Goal: Task Accomplishment & Management: Complete application form

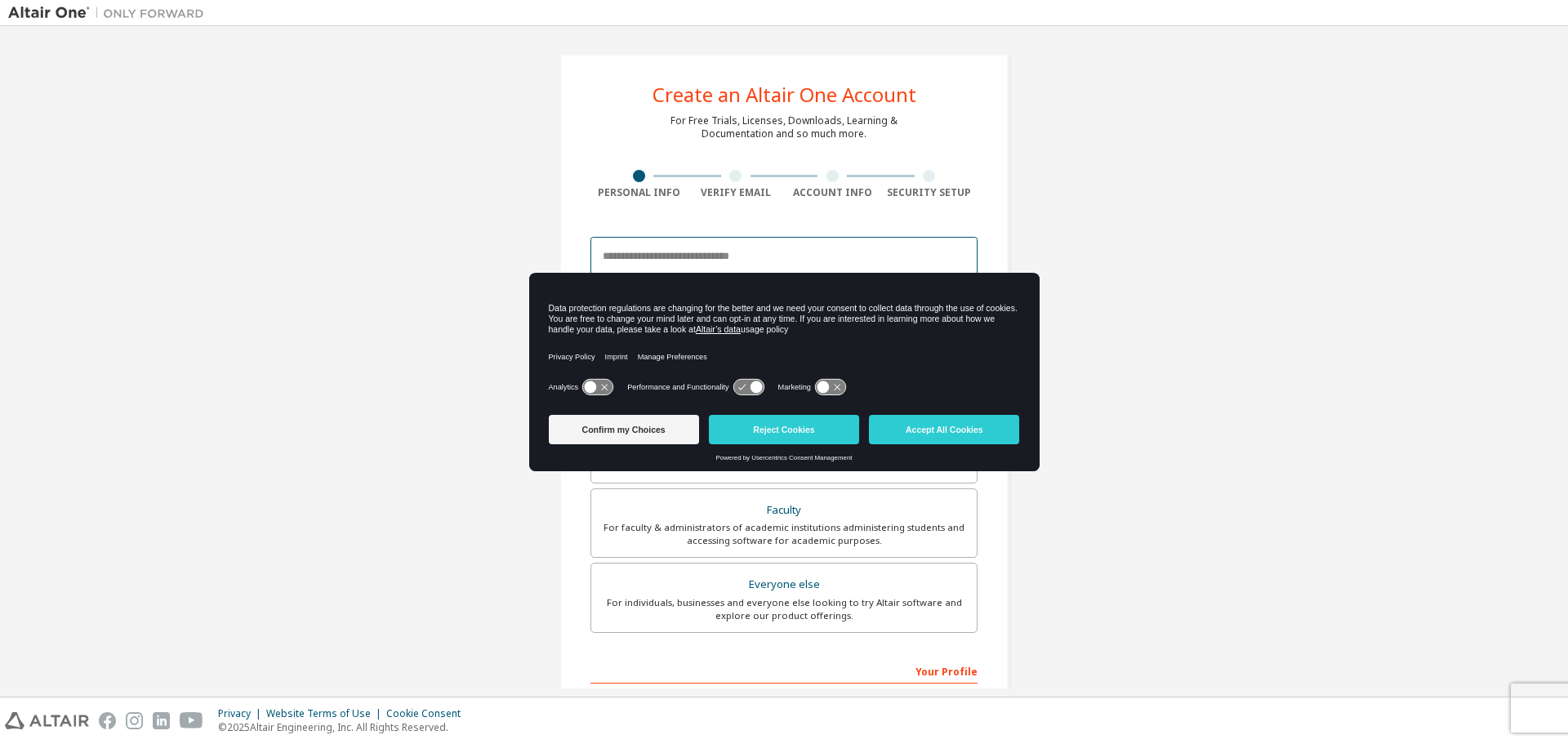
click at [726, 250] on input "email" at bounding box center [784, 257] width 387 height 40
click at [603, 390] on icon at bounding box center [597, 388] width 30 height 16
click at [742, 389] on icon at bounding box center [748, 388] width 30 height 16
click at [823, 389] on icon at bounding box center [823, 388] width 12 height 12
click at [752, 383] on icon at bounding box center [748, 388] width 30 height 16
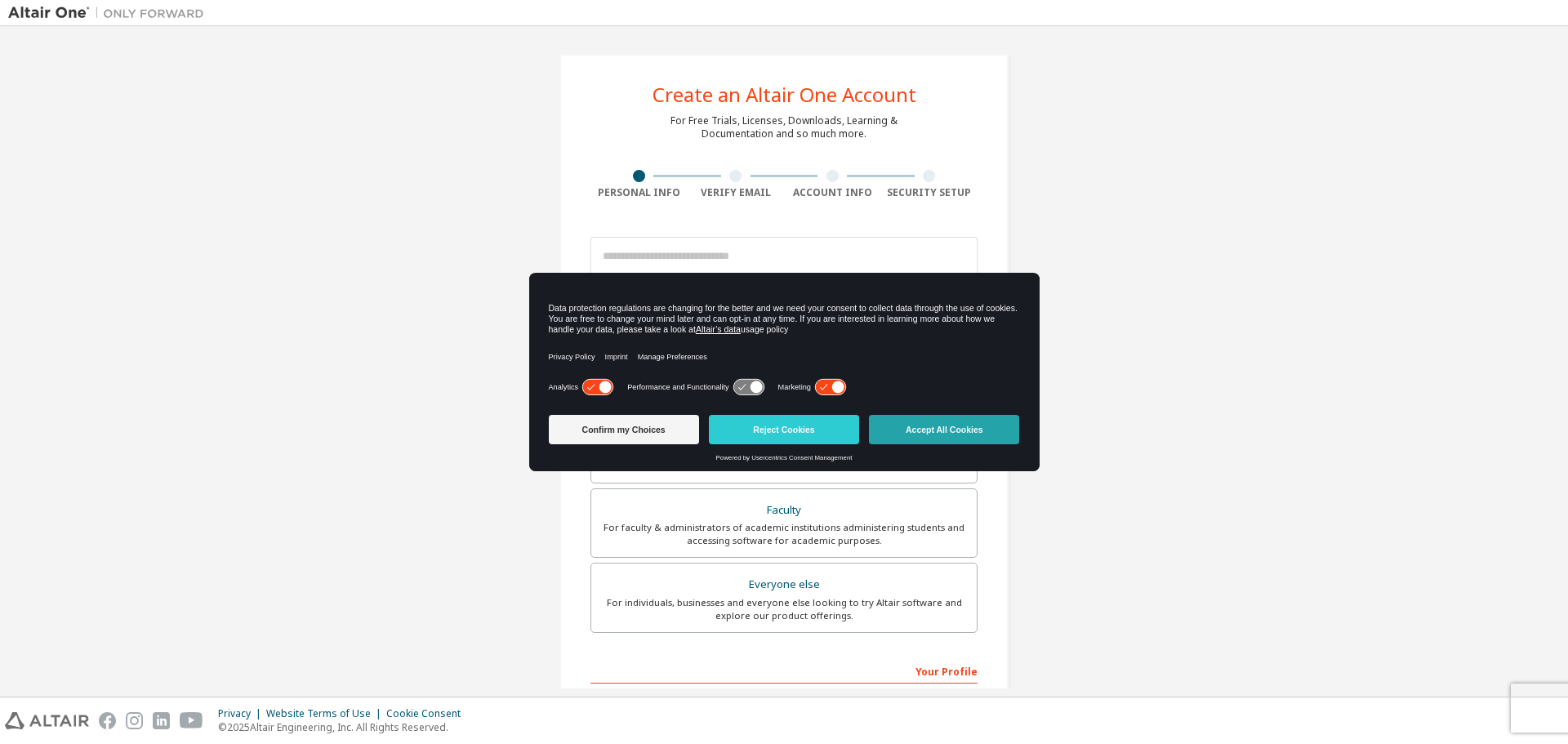
click at [921, 431] on button "Accept All Cookies" at bounding box center [944, 430] width 151 height 30
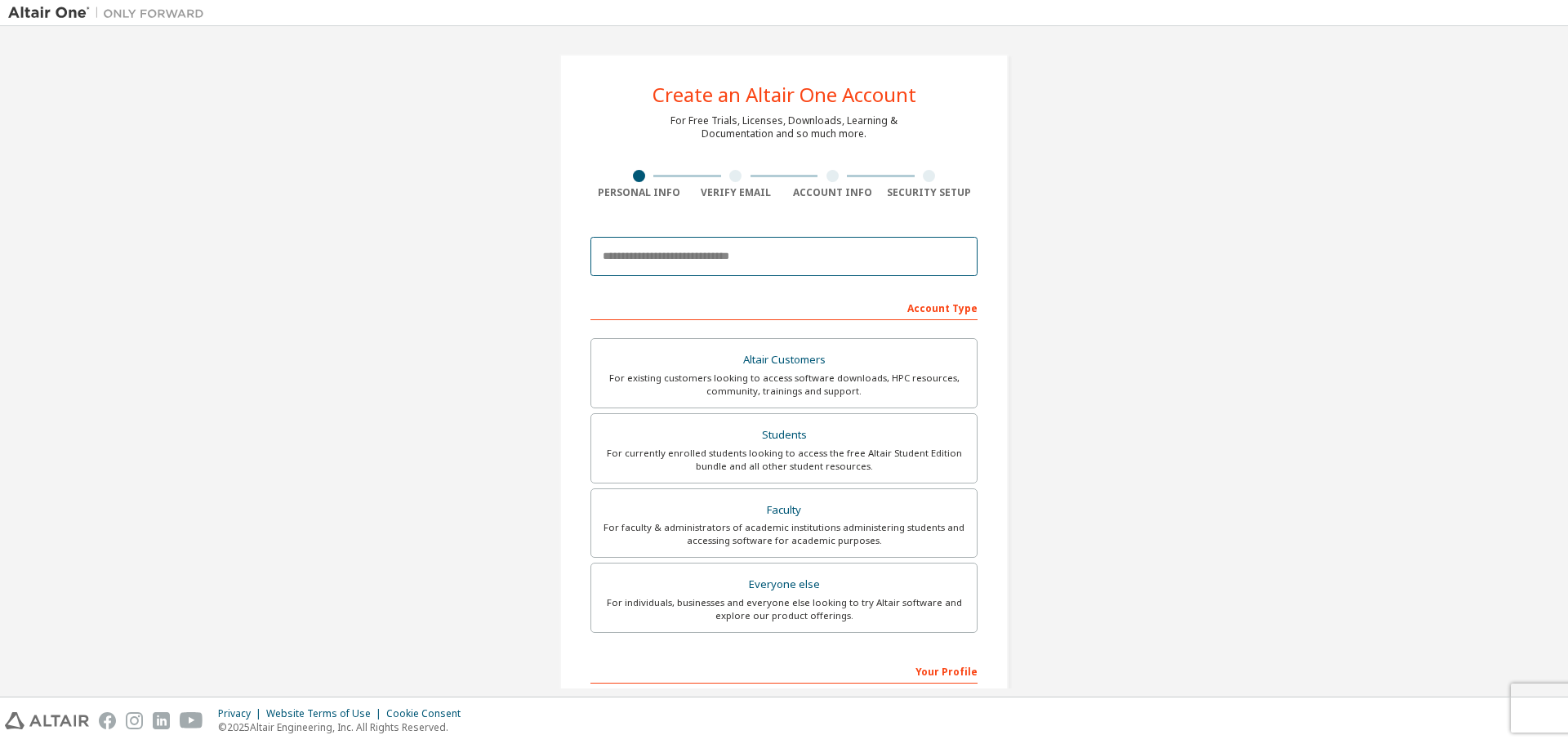
click at [733, 248] on input "email" at bounding box center [784, 257] width 387 height 40
type input "**********"
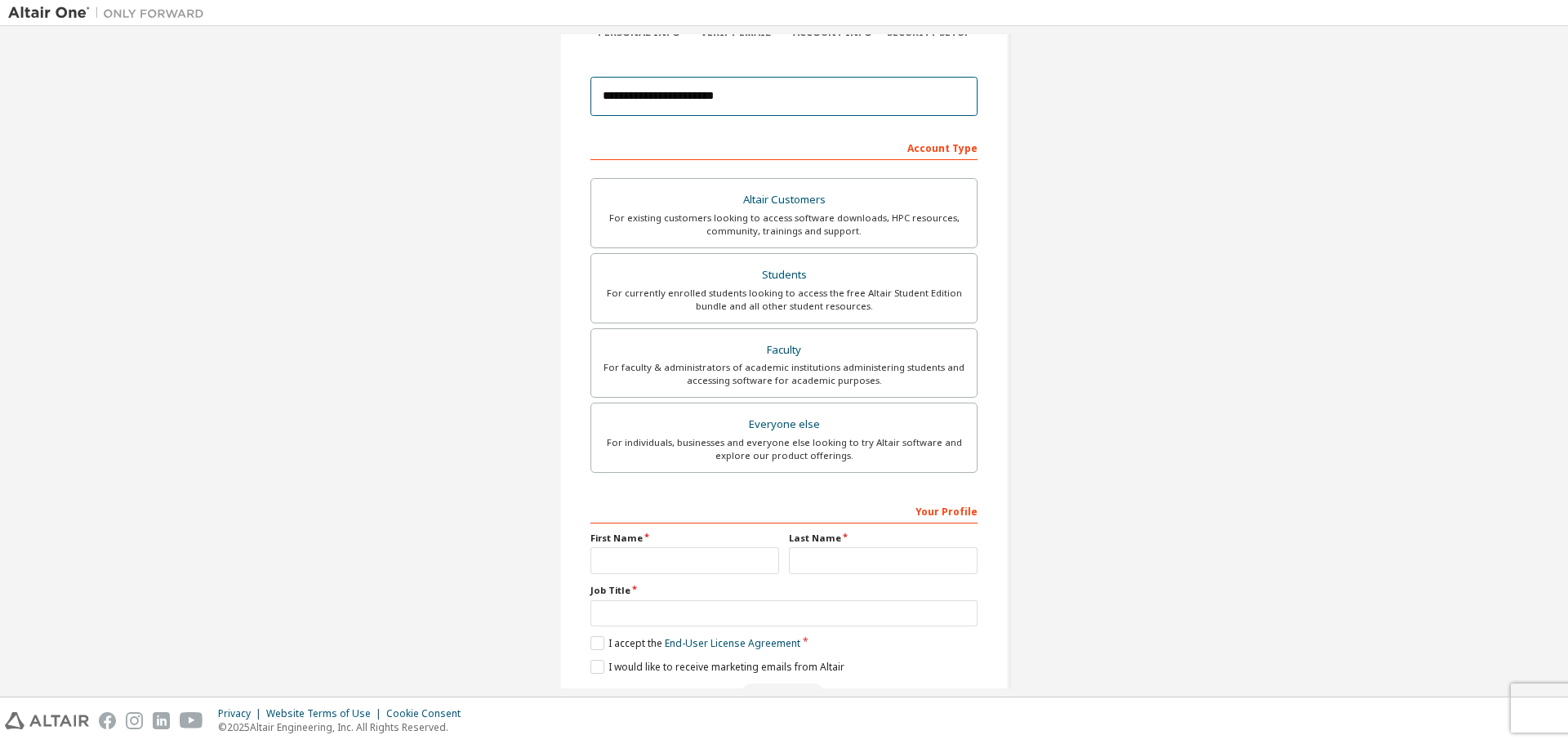
scroll to position [211, 0]
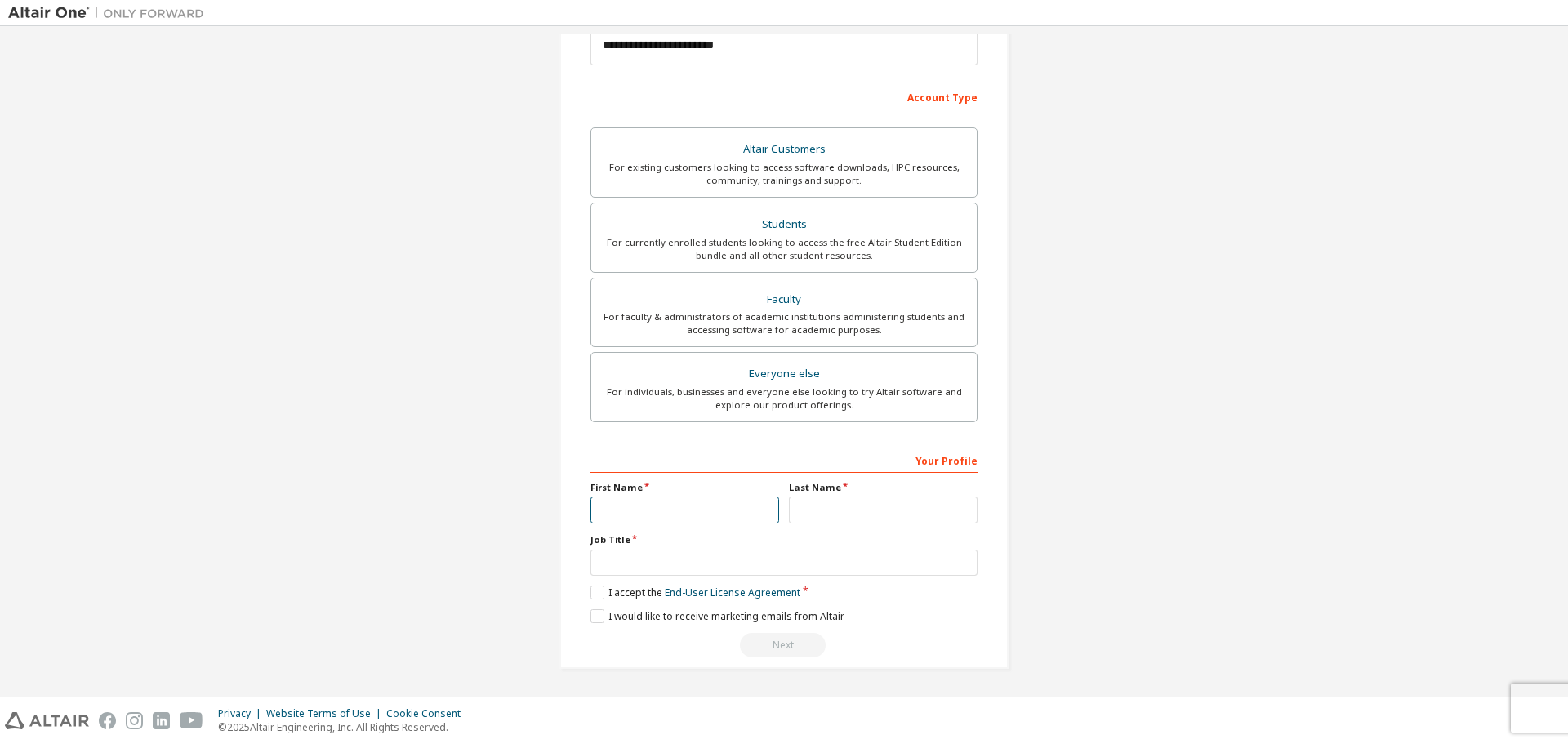
click at [758, 509] on input "text" at bounding box center [684, 509] width 188 height 27
type input "**********"
click at [835, 509] on input "text" at bounding box center [883, 509] width 188 height 27
type input "**********"
click at [678, 565] on input "text" at bounding box center [784, 563] width 387 height 27
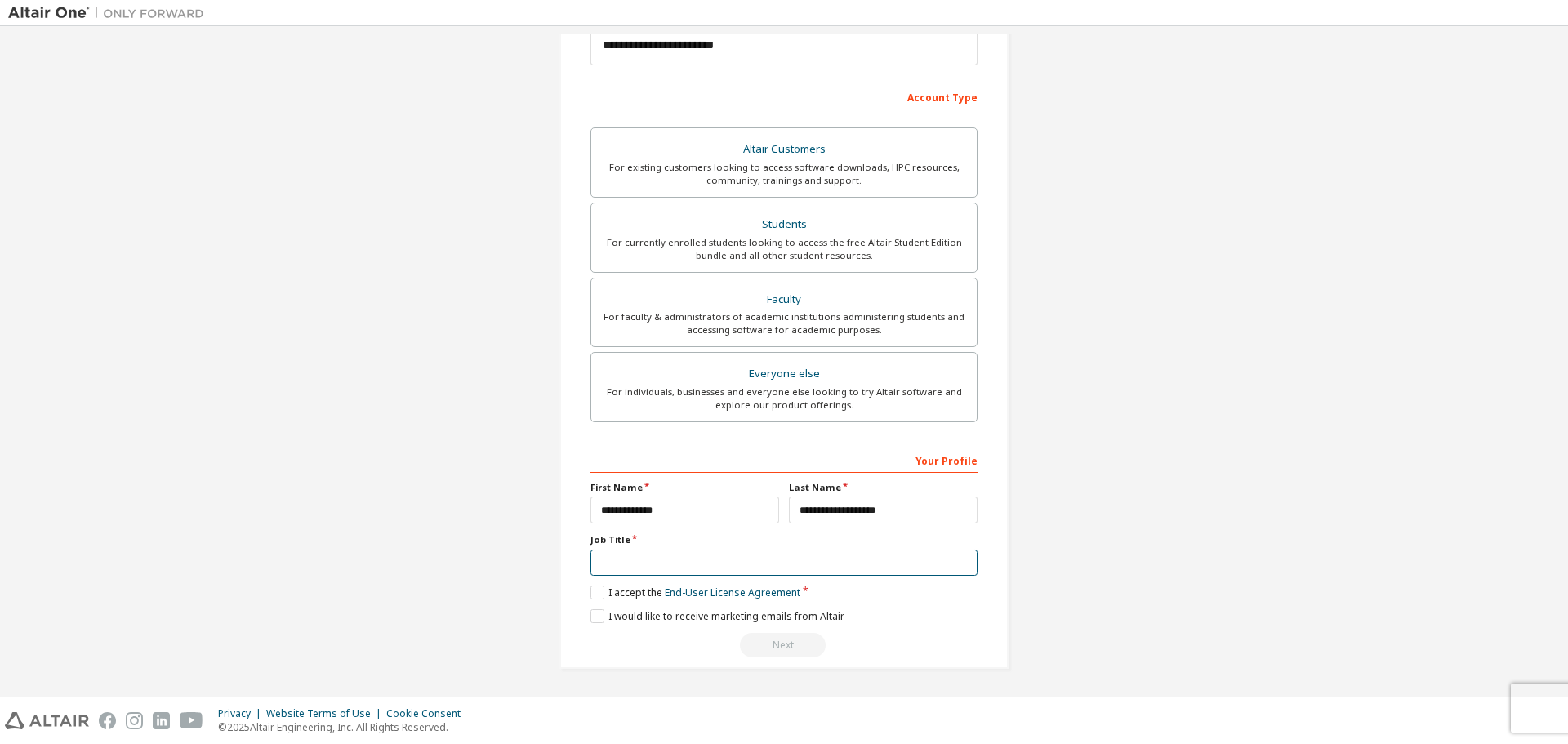
paste input "*******"
type input "*******"
click at [595, 598] on label "I accept the End-User License Agreement" at bounding box center [695, 593] width 210 height 14
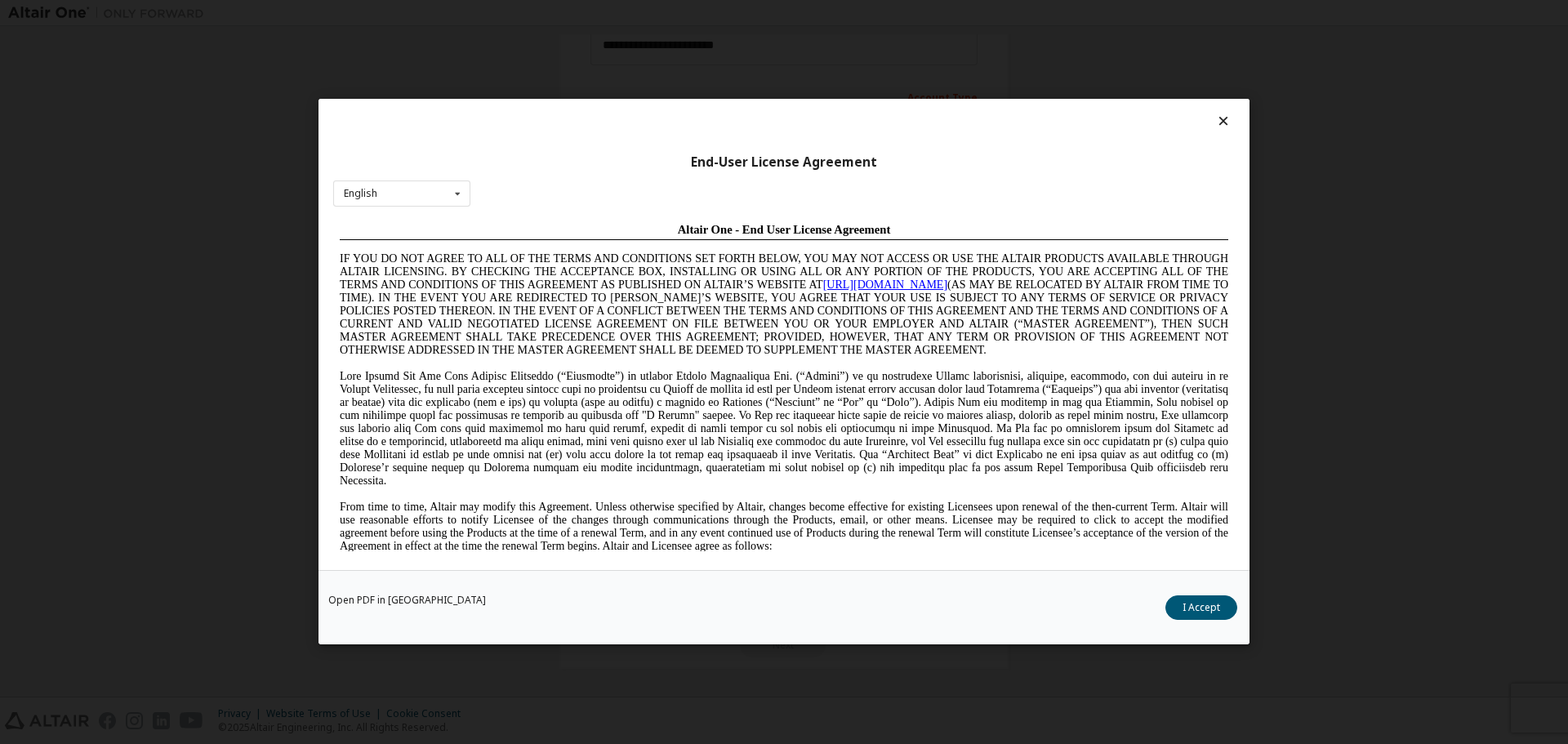
scroll to position [0, 0]
click at [1184, 611] on button "I Accept" at bounding box center [1200, 609] width 72 height 25
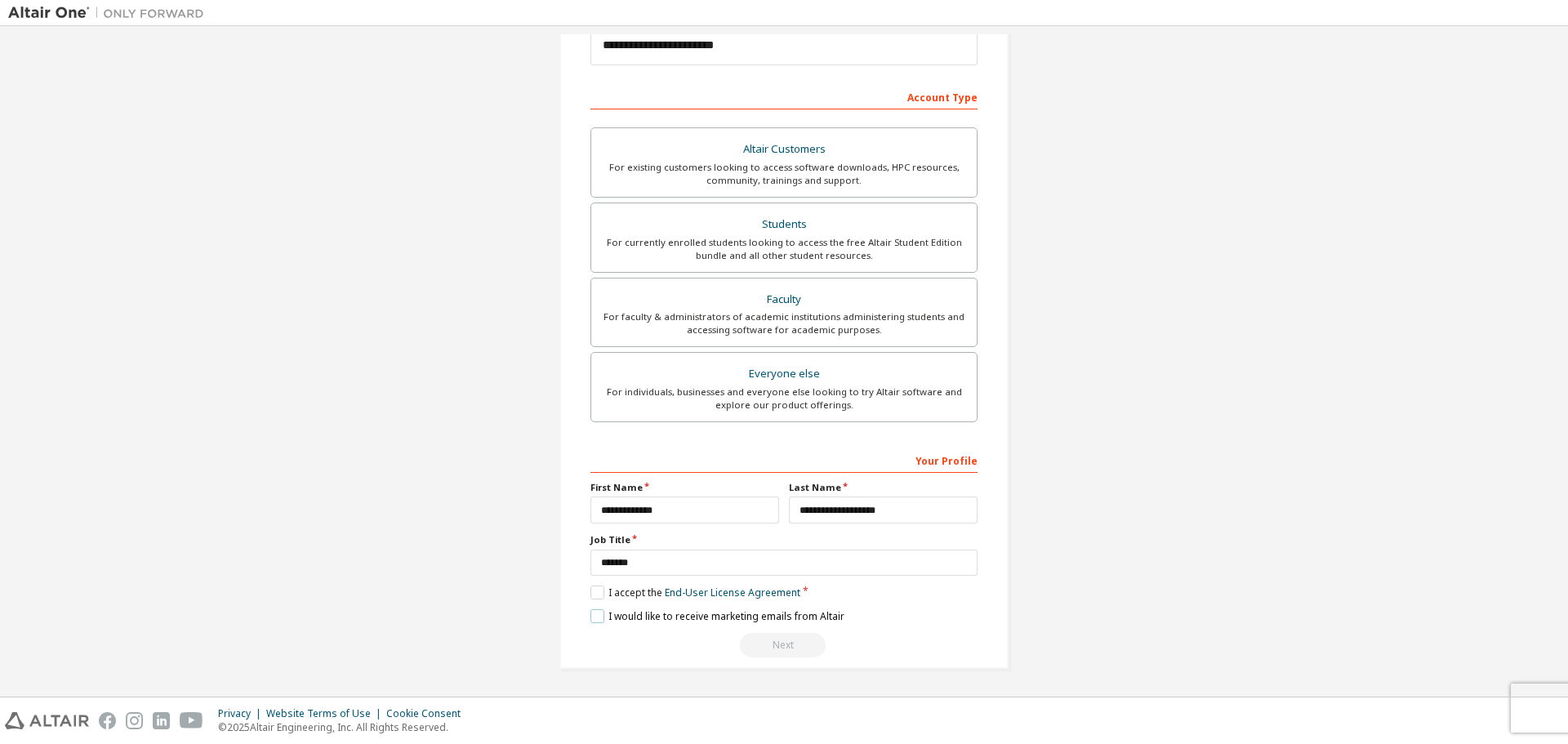
click at [591, 611] on label "I would like to receive marketing emails from Altair" at bounding box center [717, 616] width 254 height 14
click at [967, 639] on div "Next" at bounding box center [784, 645] width 387 height 25
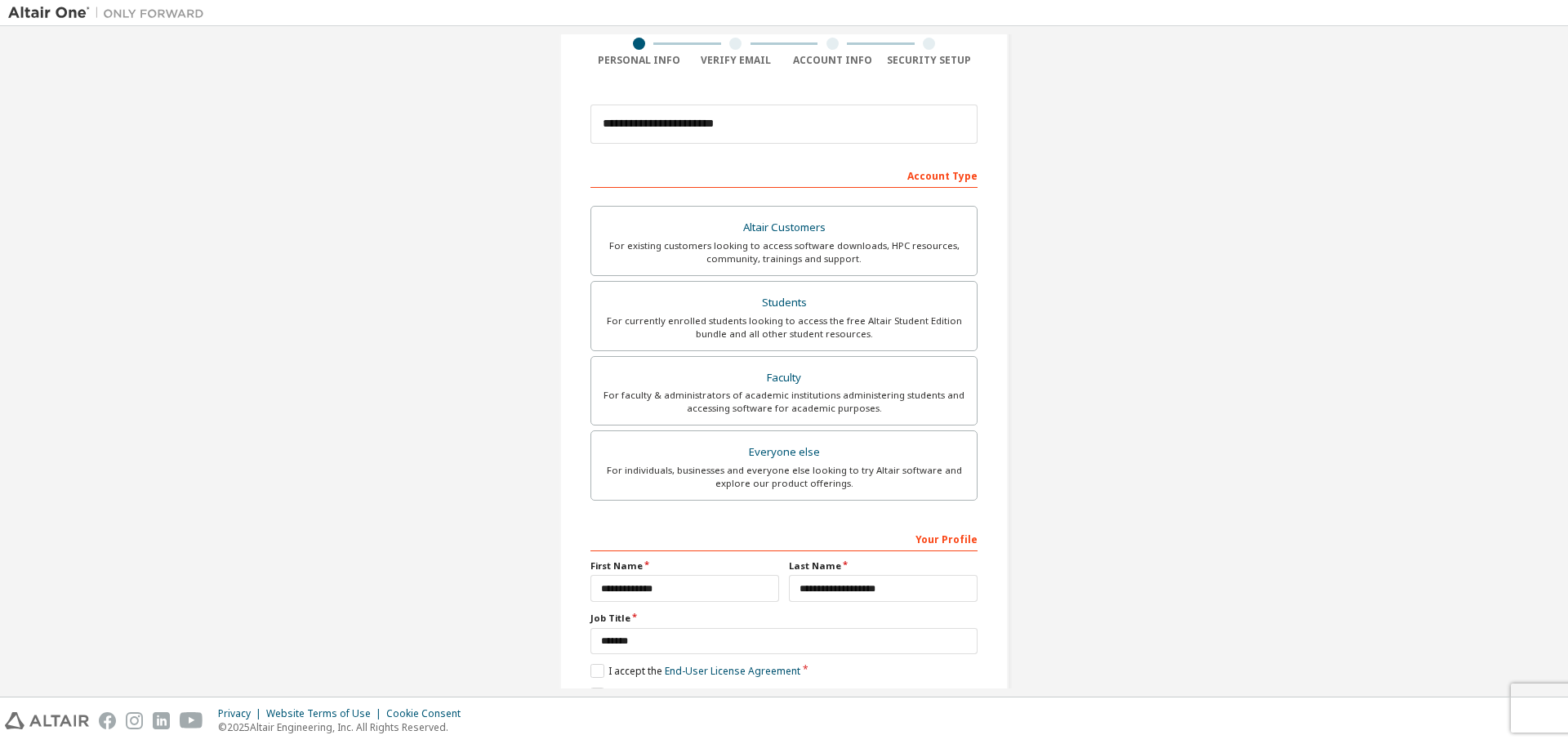
scroll to position [129, 0]
click at [793, 278] on label "Altair Customers For existing customers looking to access software downloads, H…" at bounding box center [784, 244] width 387 height 70
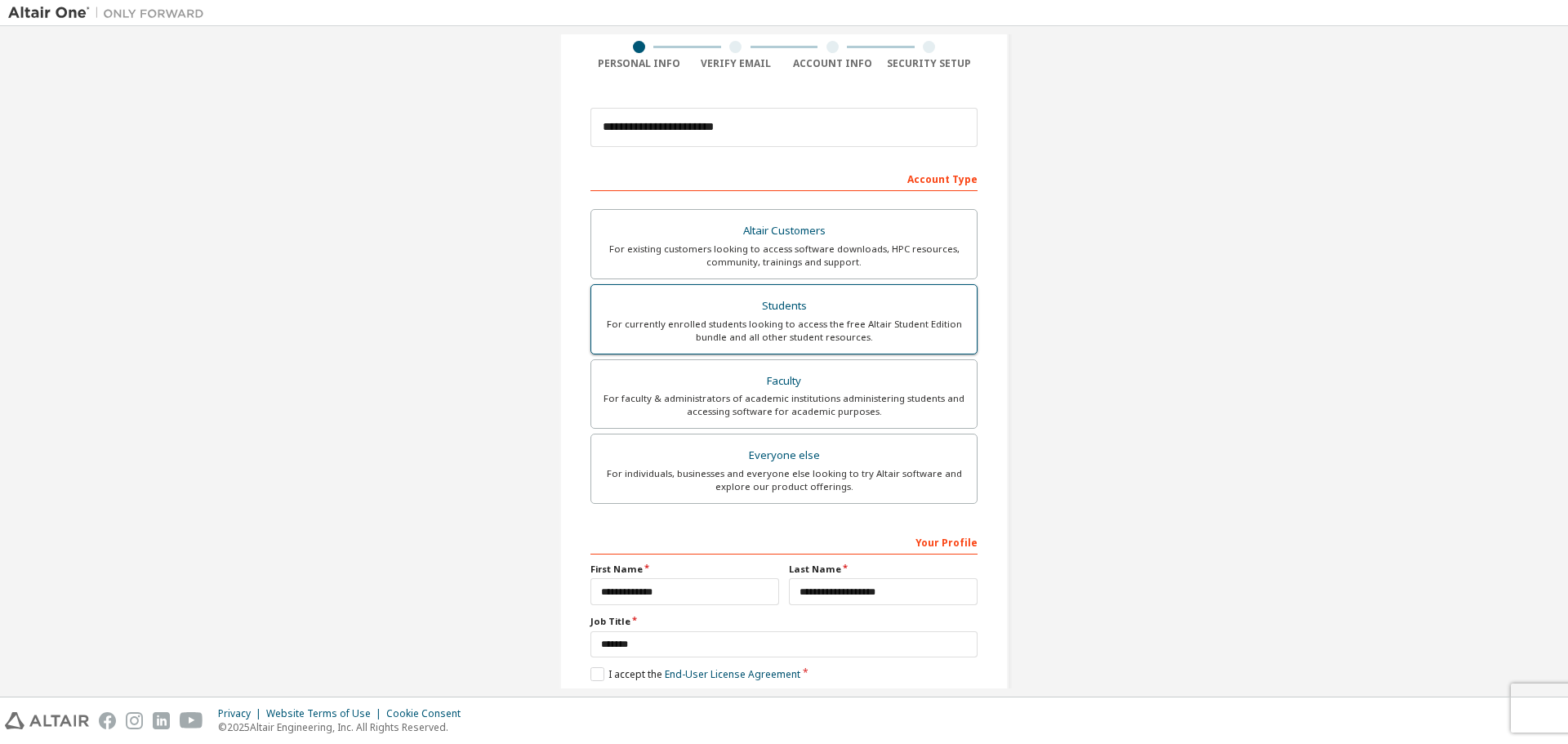
click at [799, 318] on div "For currently enrolled students looking to access the free Altair Student Editi…" at bounding box center [783, 331] width 366 height 26
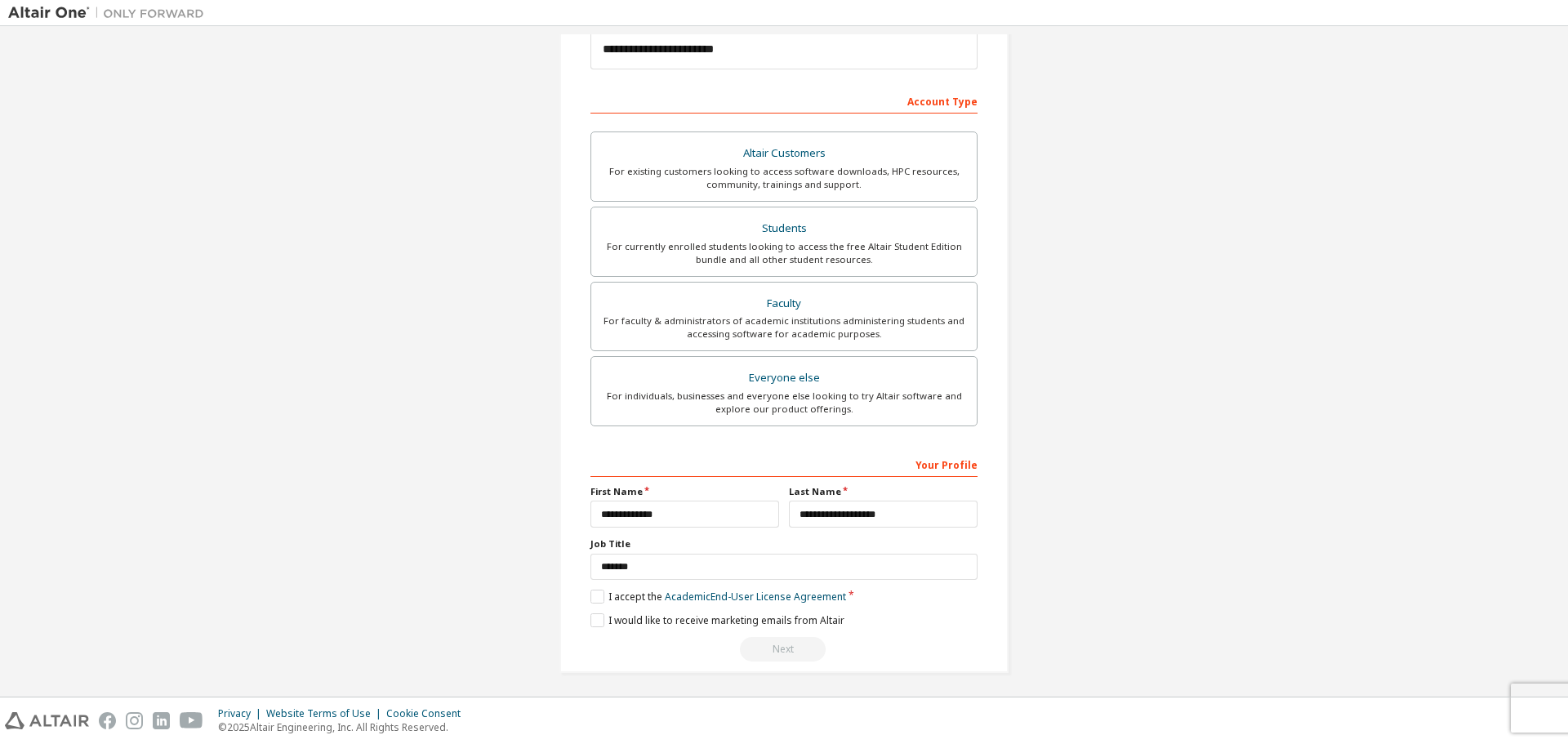
scroll to position [211, 0]
click at [600, 592] on label "I accept the Academic End-User License Agreement" at bounding box center [718, 593] width 256 height 14
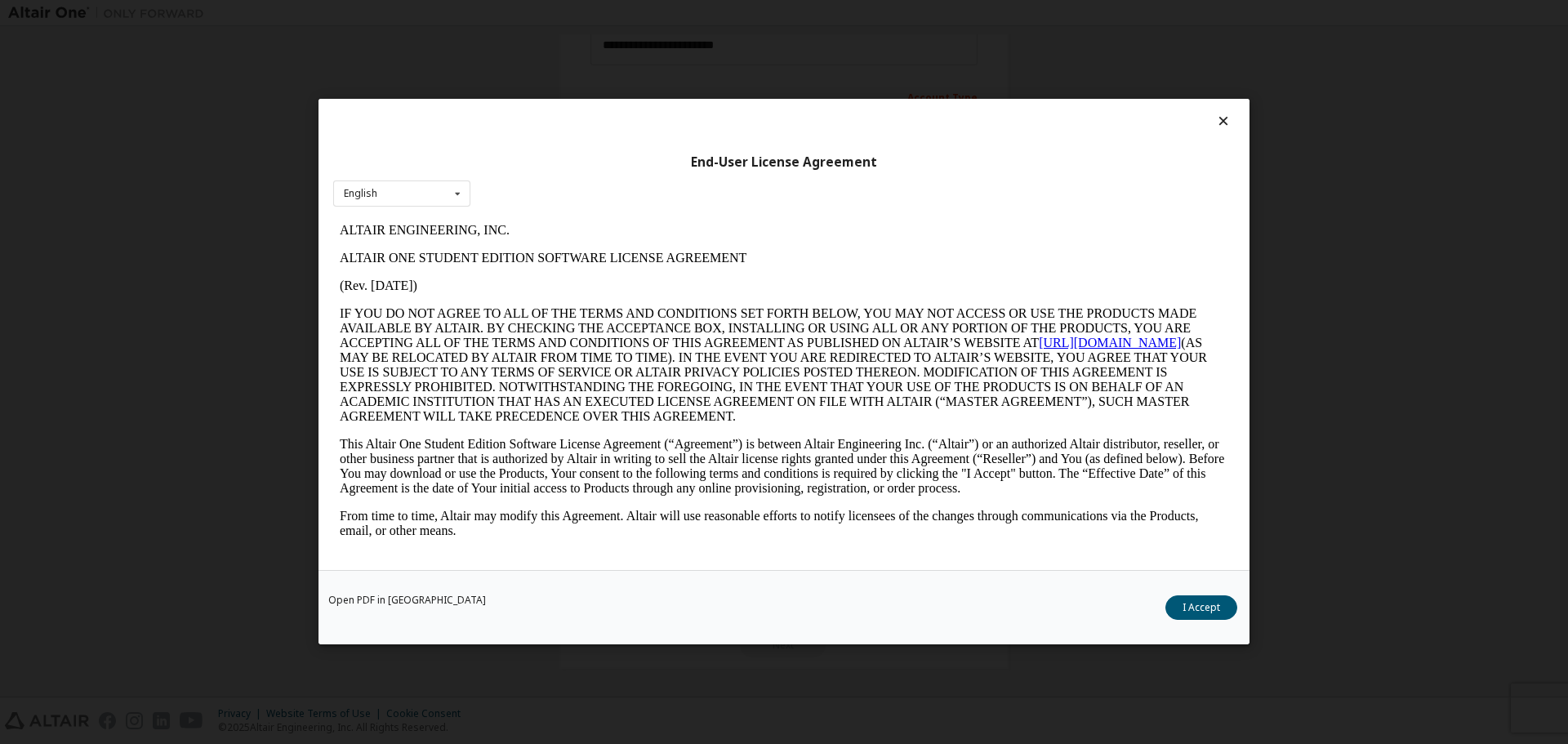
scroll to position [0, 0]
click at [450, 200] on icon at bounding box center [457, 193] width 21 height 26
click at [425, 205] on div "English English" at bounding box center [401, 193] width 137 height 27
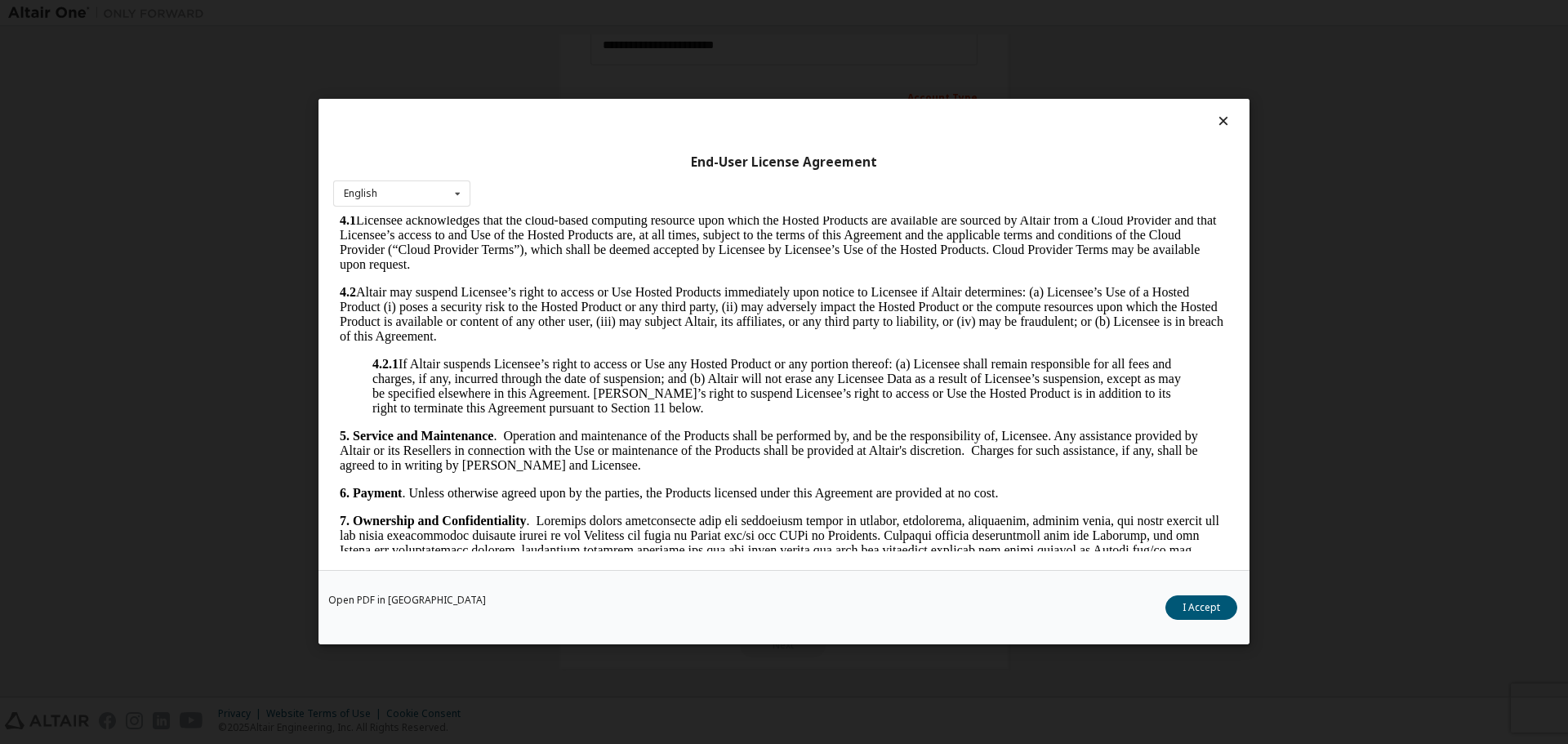
scroll to position [1225, 0]
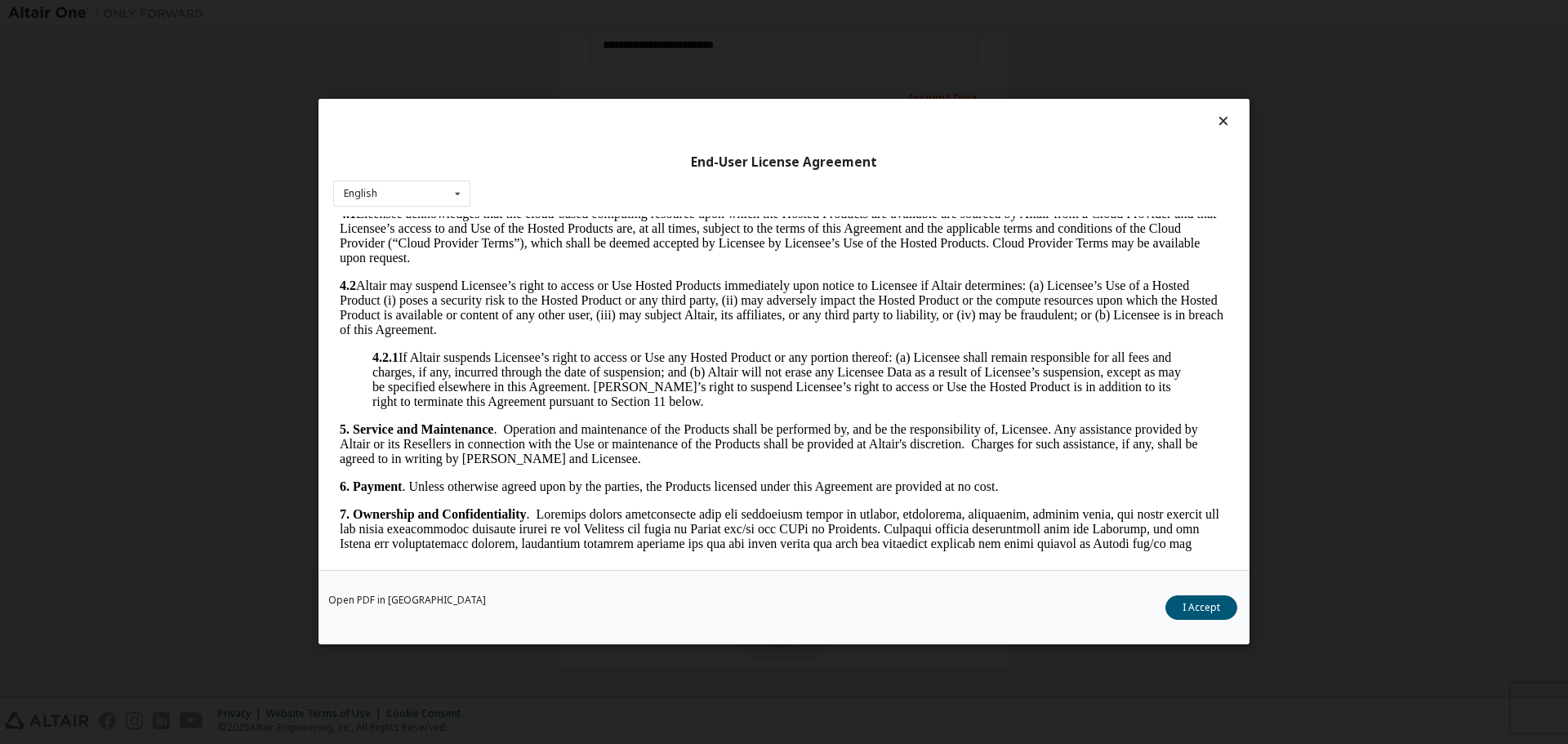
click at [1219, 603] on button "I Accept" at bounding box center [1200, 609] width 72 height 25
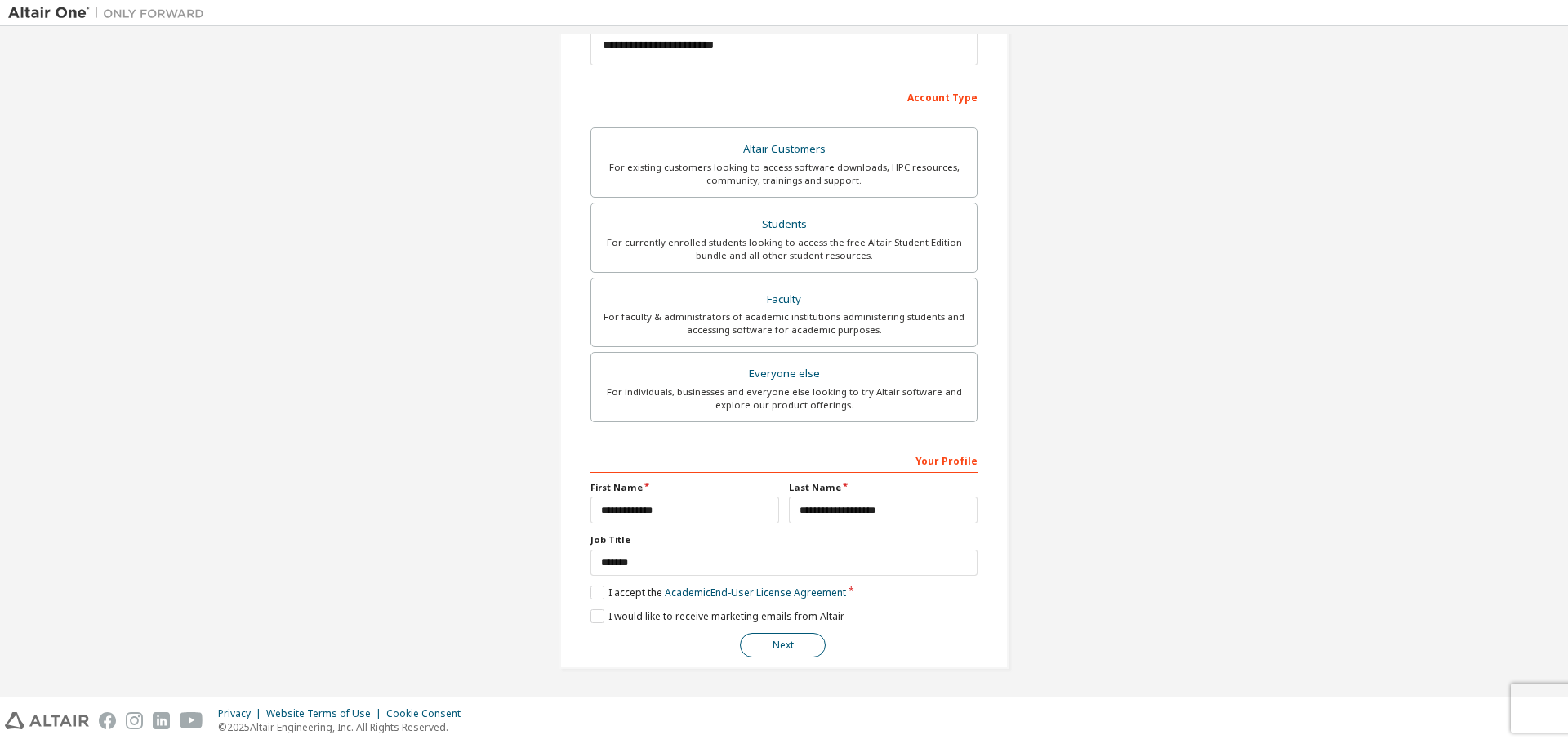
click at [786, 642] on button "Next" at bounding box center [782, 645] width 86 height 25
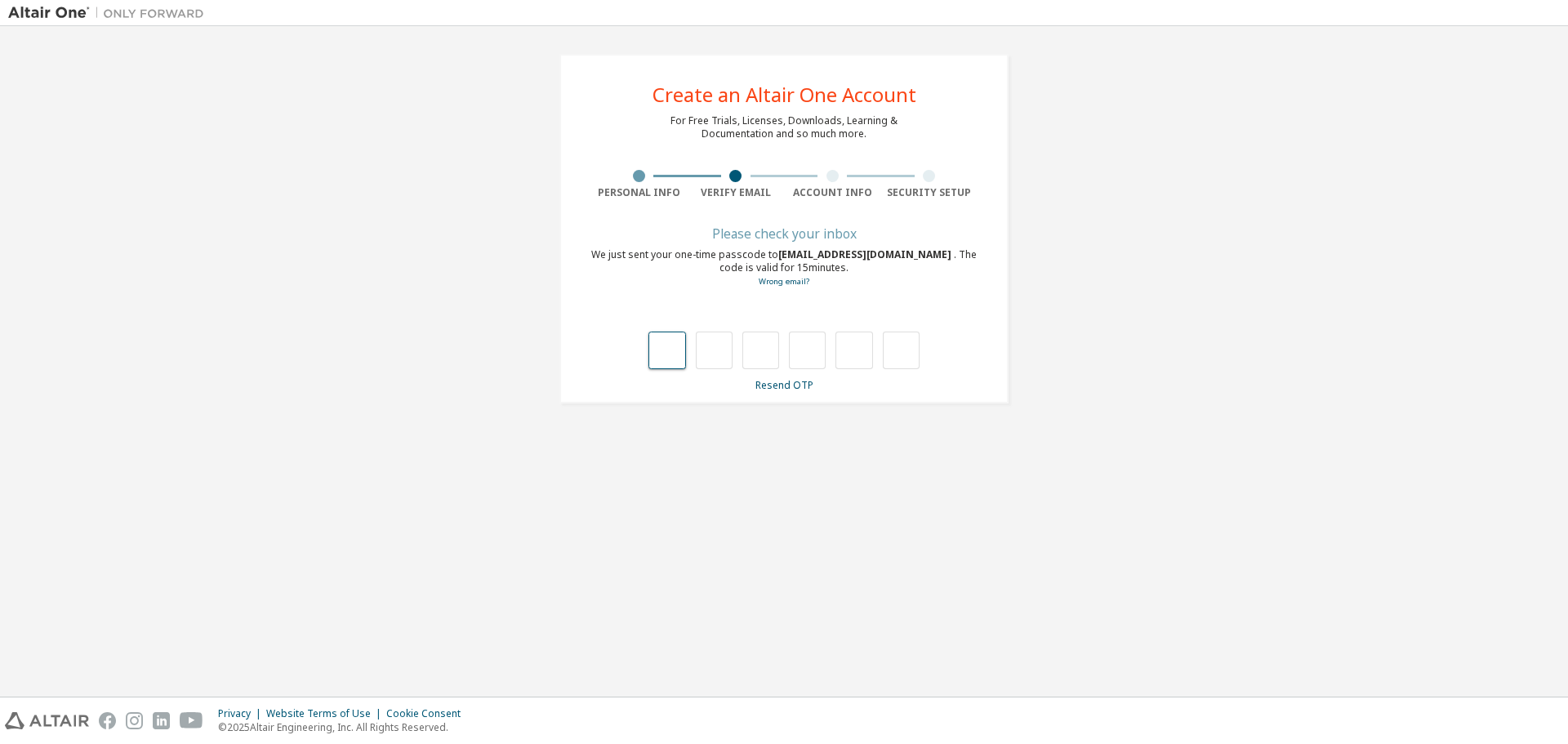
type input "*"
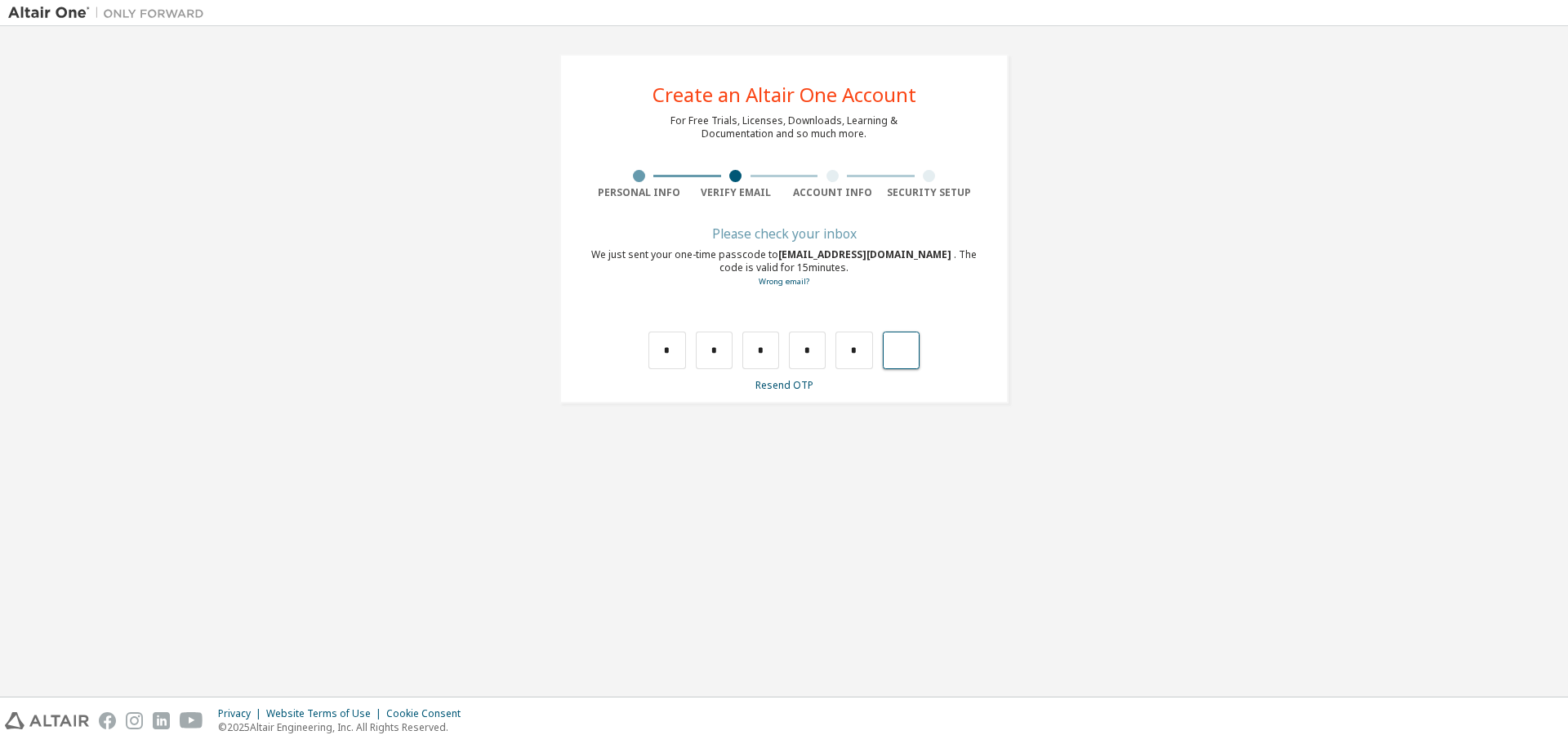
type input "*"
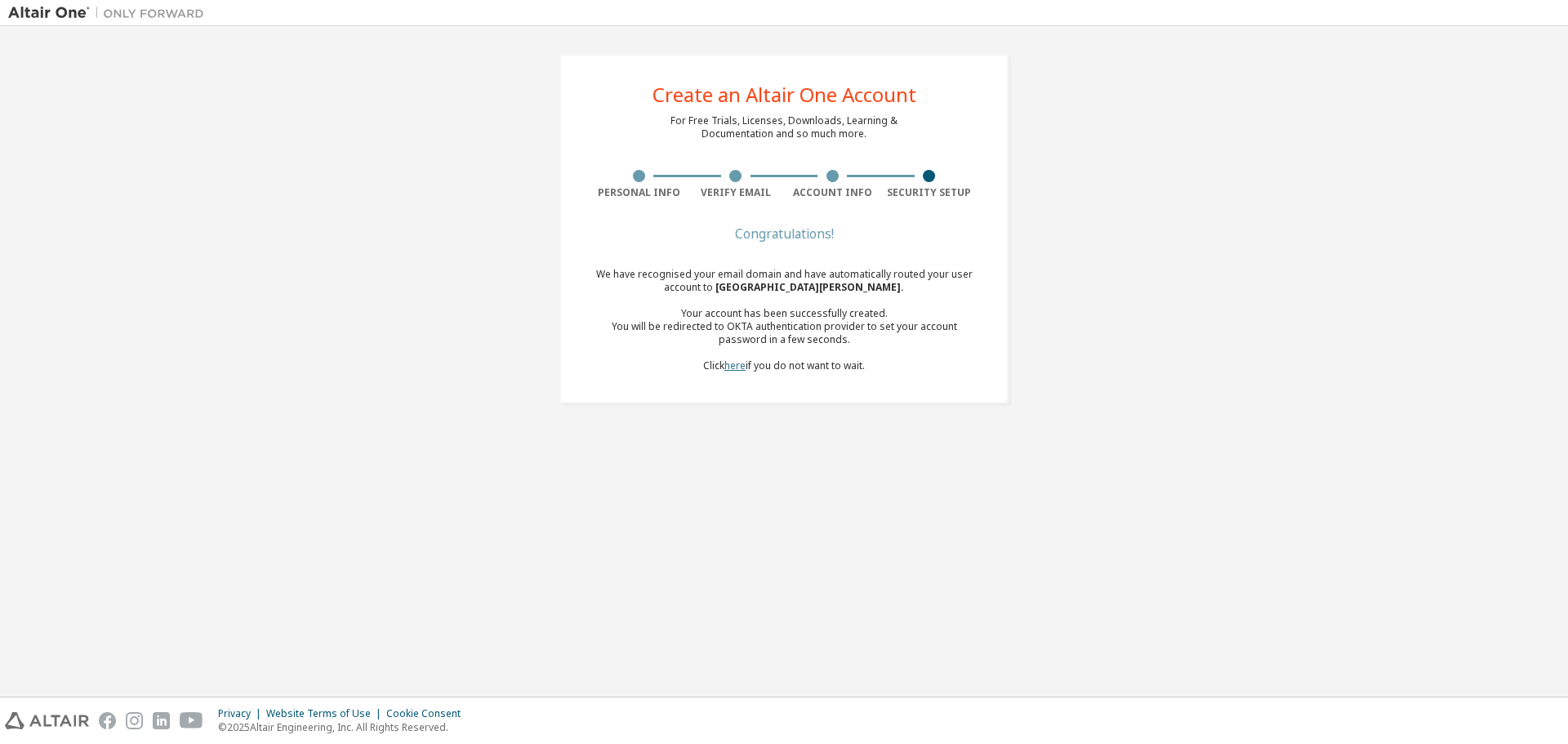
click at [732, 370] on link "here" at bounding box center [735, 365] width 21 height 14
